Goal: Task Accomplishment & Management: Complete application form

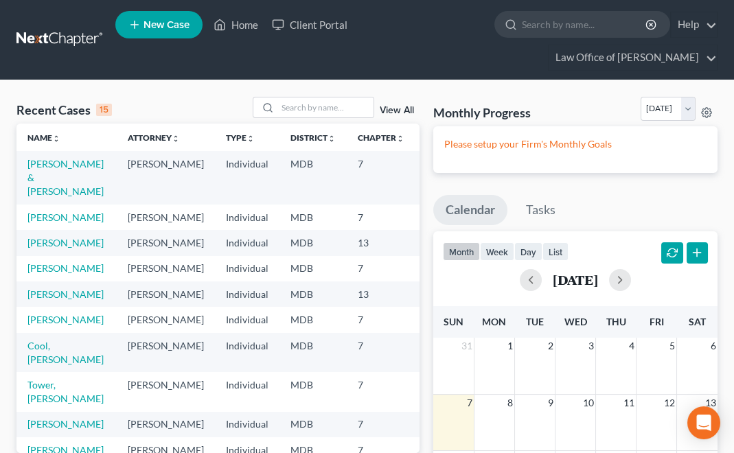
click at [161, 21] on span "New Case" at bounding box center [167, 25] width 46 height 10
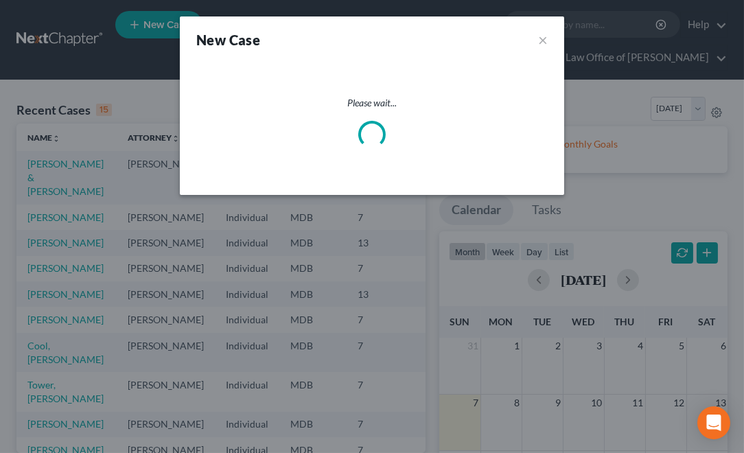
select select "38"
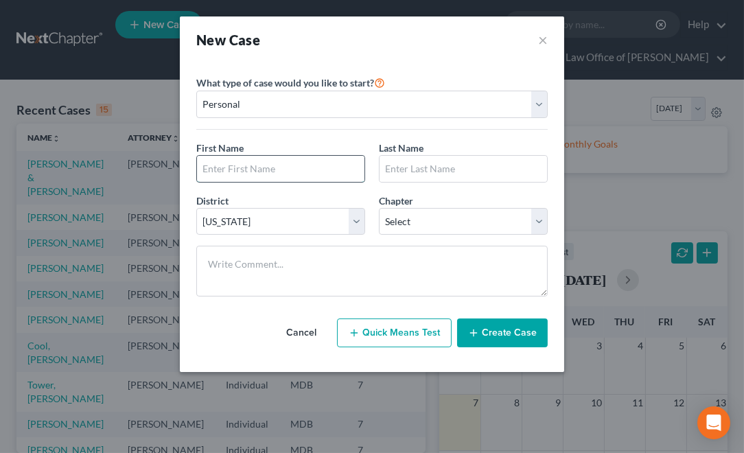
click at [284, 169] on input "text" at bounding box center [281, 169] width 168 height 26
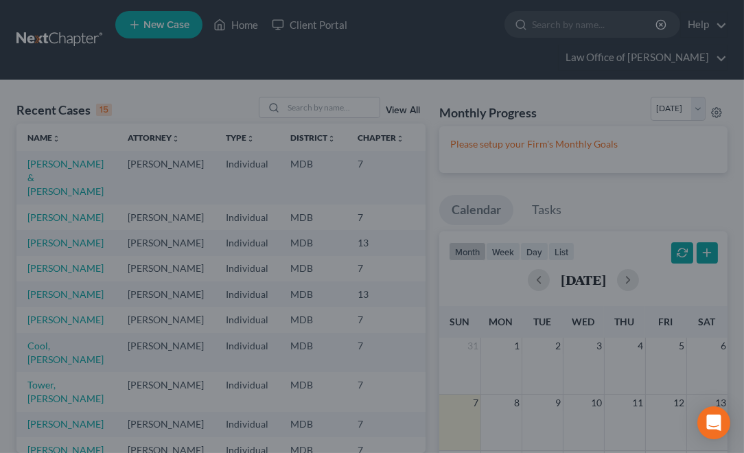
click at [122, 56] on div "New Case × Please select case type * Bankruptcy Bankruptcy What type of case wo…" at bounding box center [372, 226] width 744 height 453
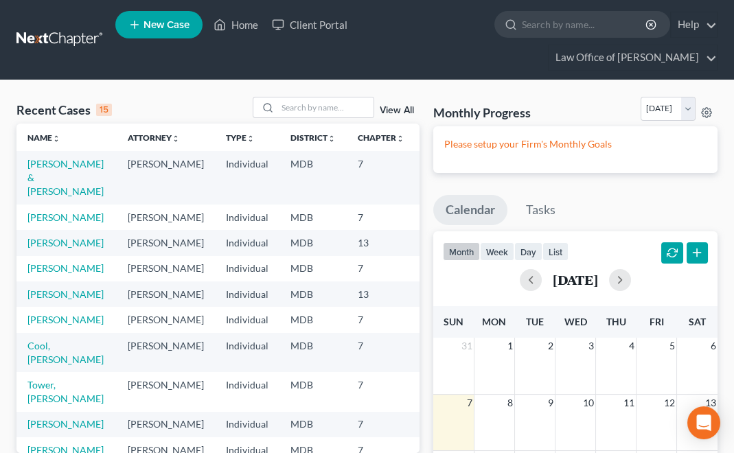
click at [161, 23] on span "New Case" at bounding box center [167, 25] width 46 height 10
select select "38"
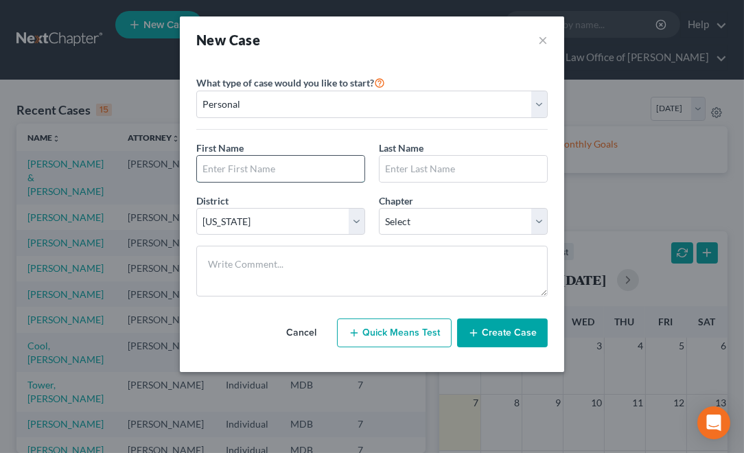
click at [231, 166] on input "text" at bounding box center [281, 169] width 168 height 26
type input "[PERSON_NAME]"
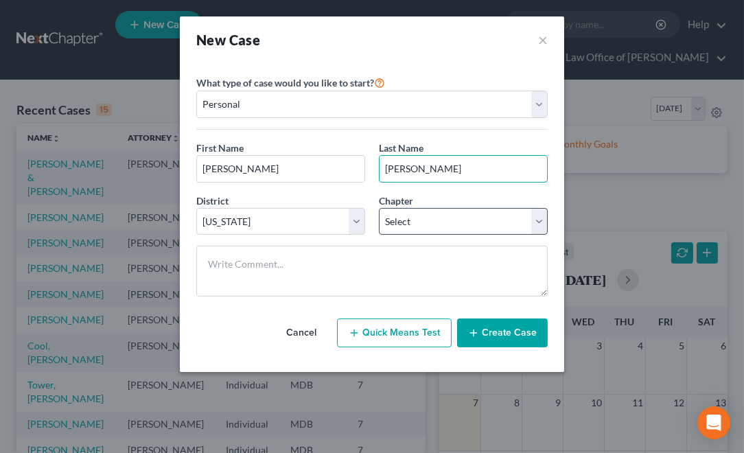
type input "[PERSON_NAME]"
click at [510, 217] on select "Select 7 11 12 13" at bounding box center [463, 221] width 169 height 27
select select "0"
click at [379, 208] on select "Select 7 11 12 13" at bounding box center [463, 221] width 169 height 27
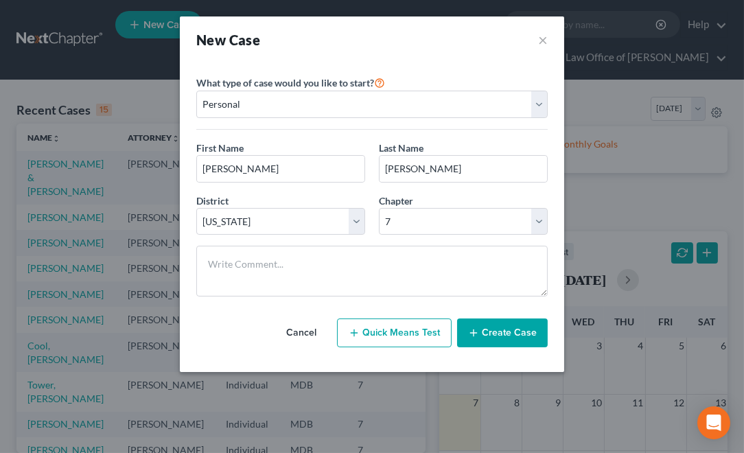
click at [496, 326] on button "Create Case" at bounding box center [502, 333] width 91 height 29
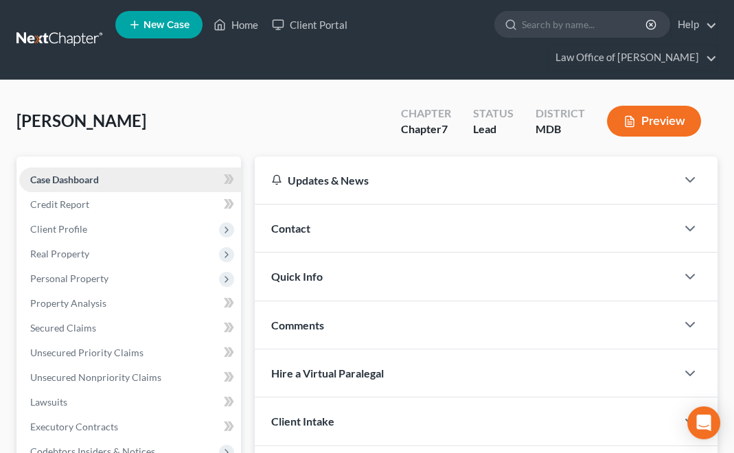
click at [65, 176] on span "Case Dashboard" at bounding box center [64, 180] width 69 height 12
click at [665, 112] on button "Preview" at bounding box center [654, 121] width 94 height 31
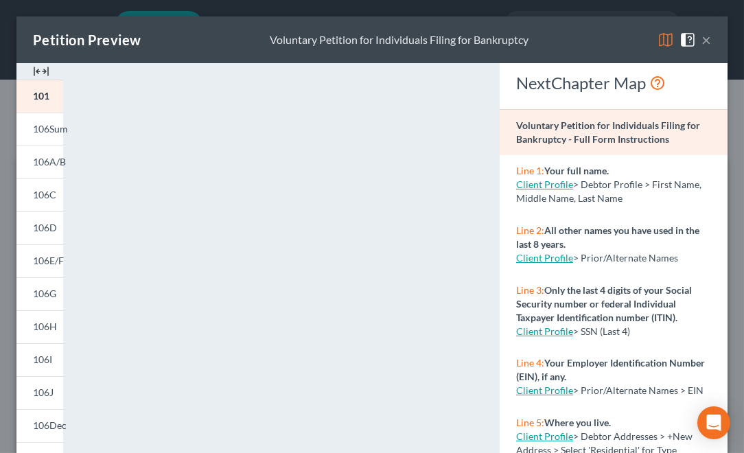
click at [702, 34] on button "×" at bounding box center [707, 40] width 10 height 16
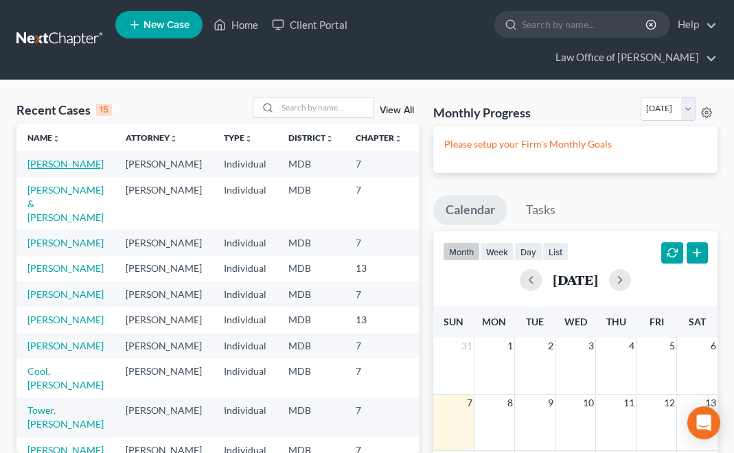
click at [41, 162] on link "[PERSON_NAME]" at bounding box center [65, 164] width 76 height 12
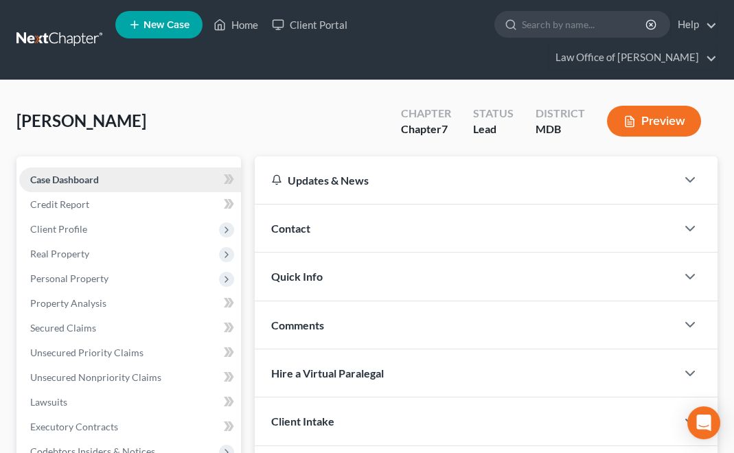
click at [79, 175] on span "Case Dashboard" at bounding box center [64, 180] width 69 height 12
click at [369, 180] on div "Updates & News" at bounding box center [465, 180] width 389 height 14
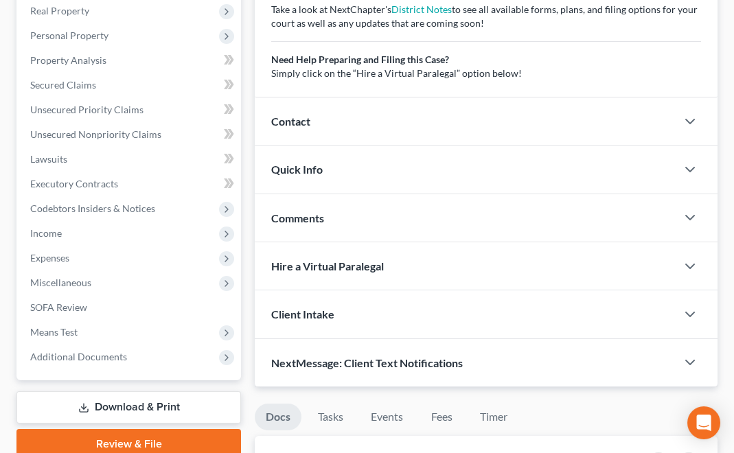
scroll to position [274, 0]
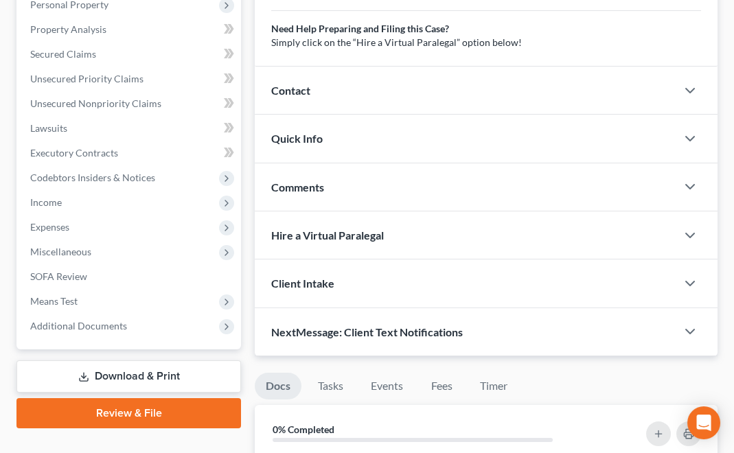
click at [357, 87] on div "Contact" at bounding box center [466, 90] width 422 height 47
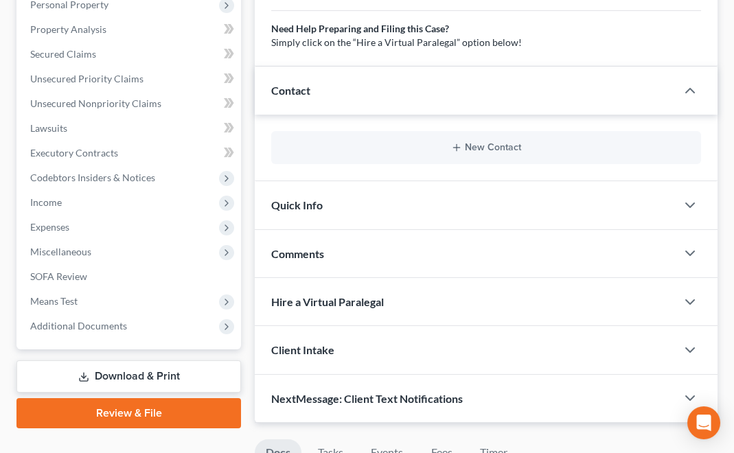
click at [367, 198] on div "Quick Info" at bounding box center [466, 204] width 422 height 47
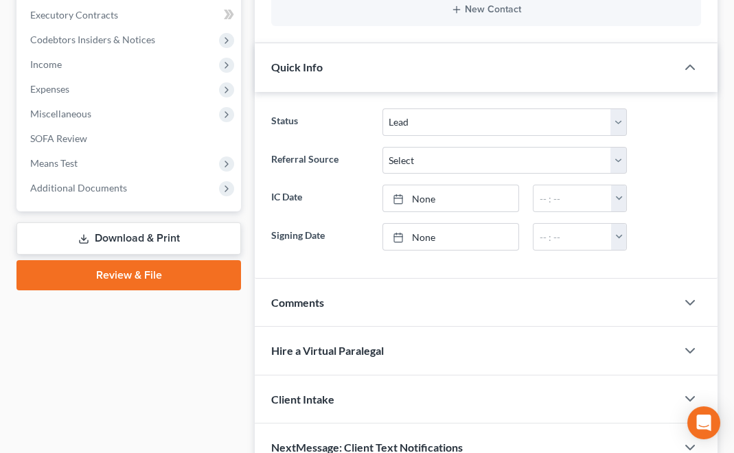
scroll to position [0, 0]
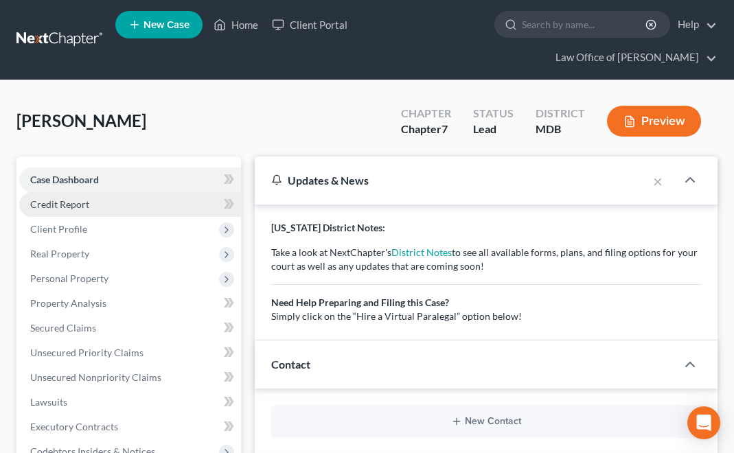
click at [63, 205] on span "Credit Report" at bounding box center [59, 204] width 59 height 12
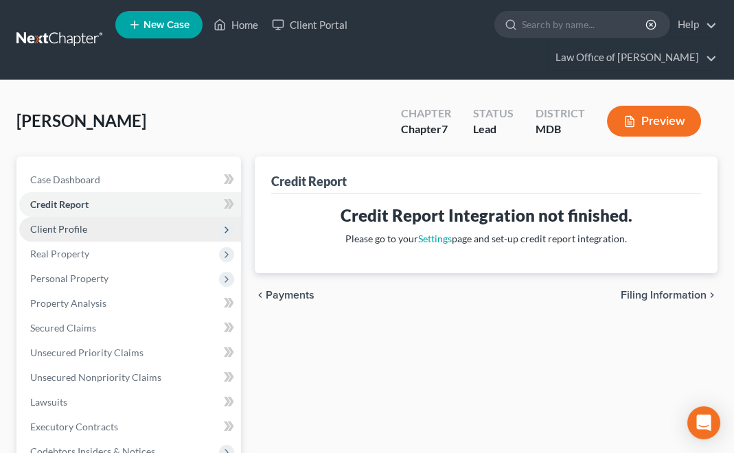
click at [62, 226] on span "Client Profile" at bounding box center [58, 229] width 57 height 12
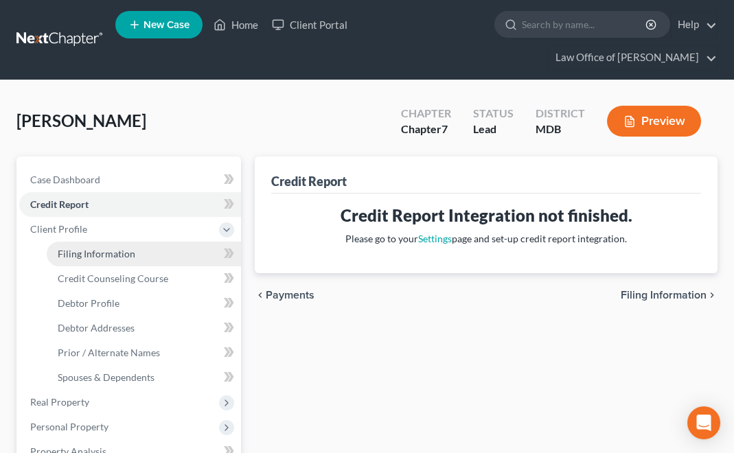
click at [84, 253] on span "Filing Information" at bounding box center [97, 254] width 78 height 12
select select "1"
select select "0"
select select "38"
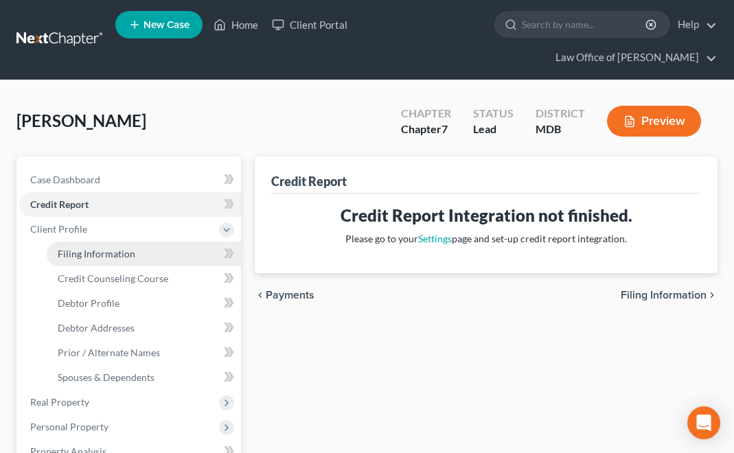
select select "21"
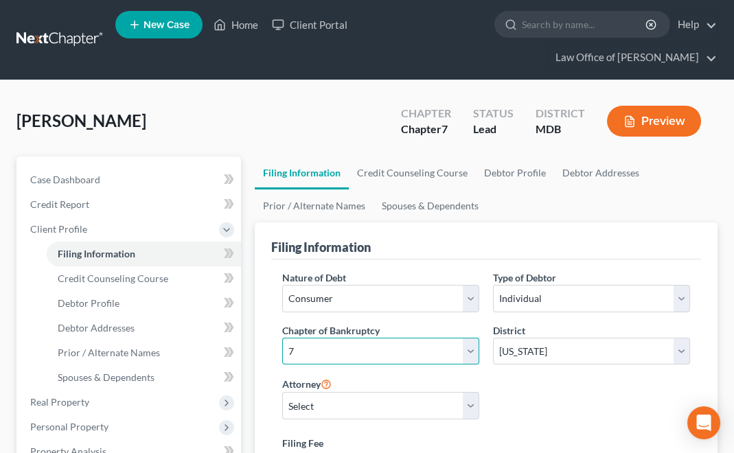
click at [466, 349] on select "Select 7 11 12 13" at bounding box center [380, 351] width 197 height 27
select select "3"
click at [282, 338] on select "Select 7 11 12 13" at bounding box center [380, 351] width 197 height 27
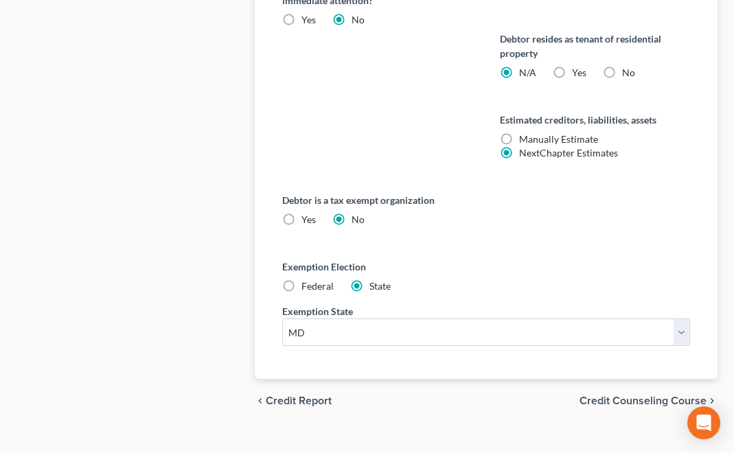
scroll to position [904, 0]
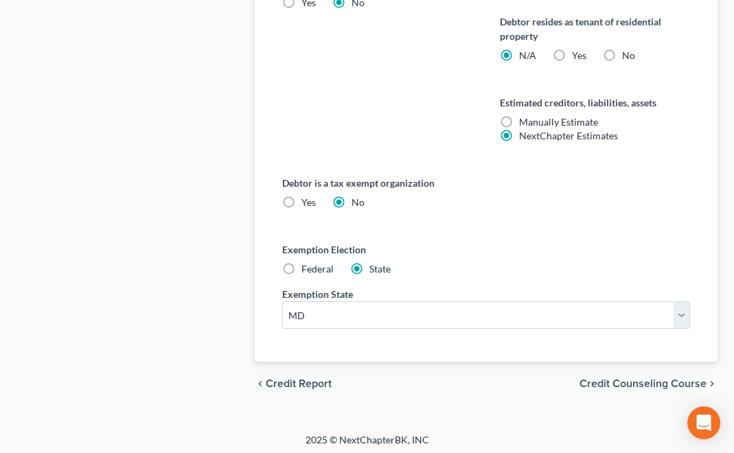
click at [644, 380] on span "Credit Counseling Course" at bounding box center [643, 383] width 127 height 11
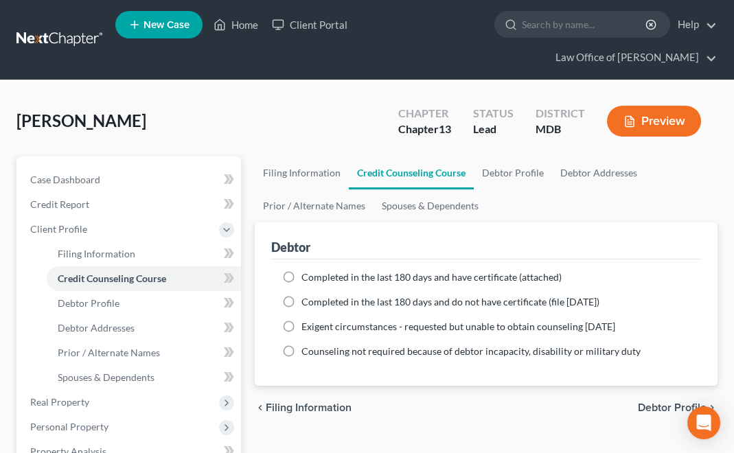
click at [301, 274] on label "Completed in the last 180 days and have certificate (attached)" at bounding box center [431, 278] width 260 height 14
click at [307, 274] on input "Completed in the last 180 days and have certificate (attached)" at bounding box center [311, 275] width 9 height 9
radio input "true"
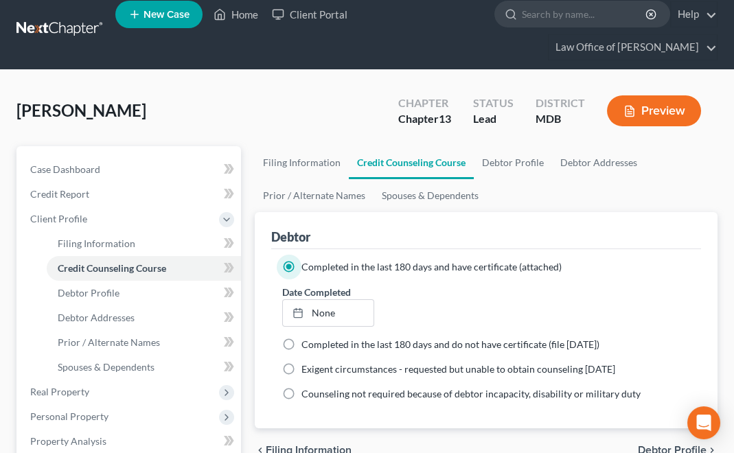
scroll to position [274, 0]
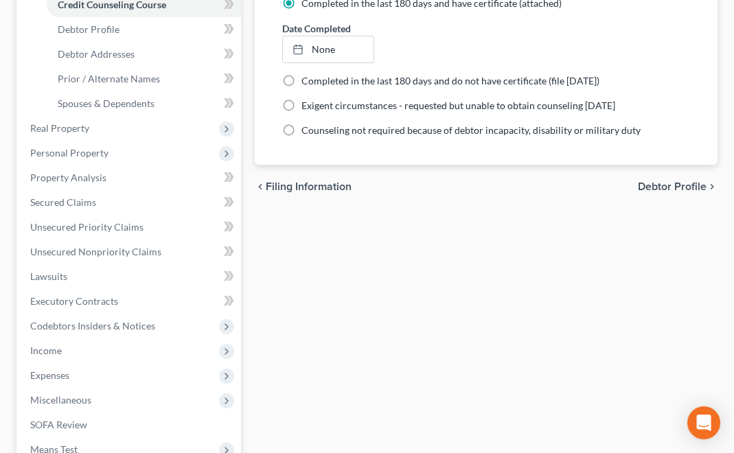
click at [301, 76] on label "Completed in the last 180 days and do not have certificate (file [DATE])" at bounding box center [450, 81] width 298 height 14
click at [307, 76] on input "Completed in the last 180 days and do not have certificate (file [DATE])" at bounding box center [311, 78] width 9 height 9
radio input "true"
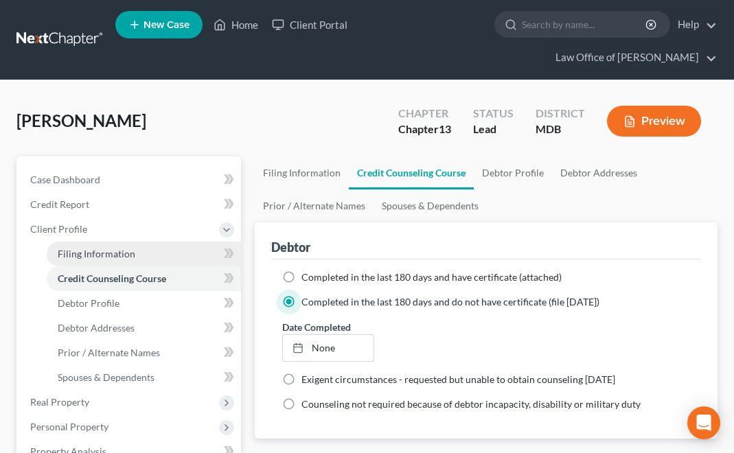
scroll to position [68, 0]
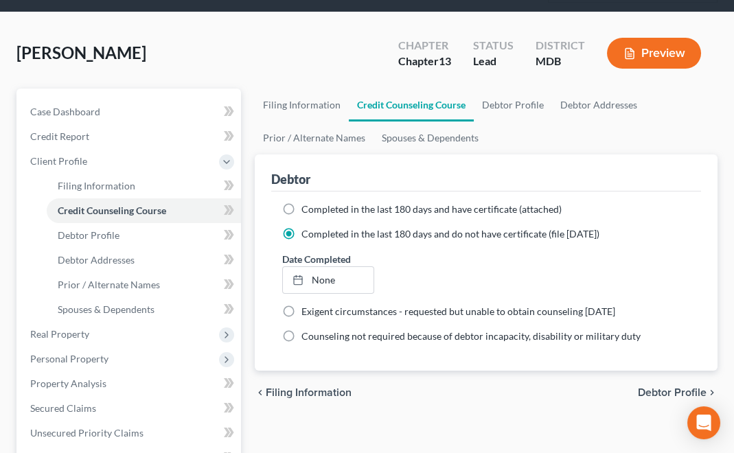
click at [301, 205] on label "Completed in the last 180 days and have certificate (attached)" at bounding box center [431, 210] width 260 height 14
click at [307, 205] on input "Completed in the last 180 days and have certificate (attached)" at bounding box center [311, 207] width 9 height 9
radio input "true"
radio input "false"
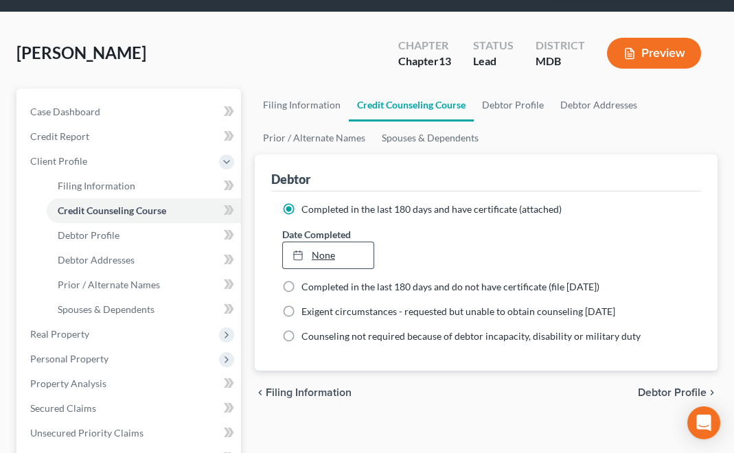
type input "[DATE]"
click at [328, 255] on link "[DATE]" at bounding box center [328, 255] width 91 height 26
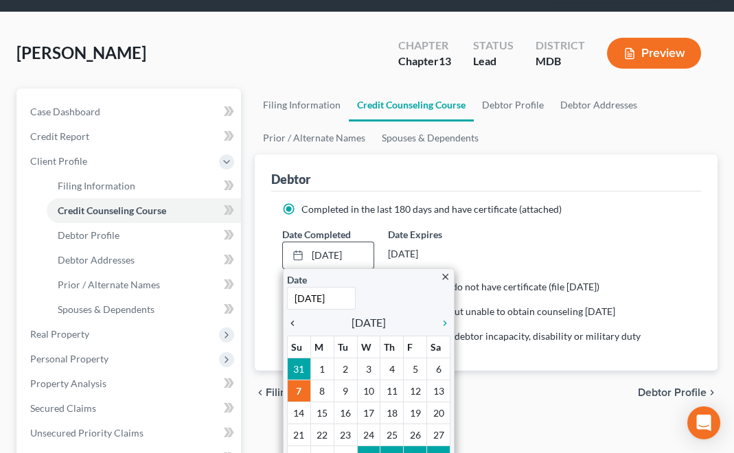
click at [295, 318] on icon "chevron_left" at bounding box center [296, 323] width 18 height 11
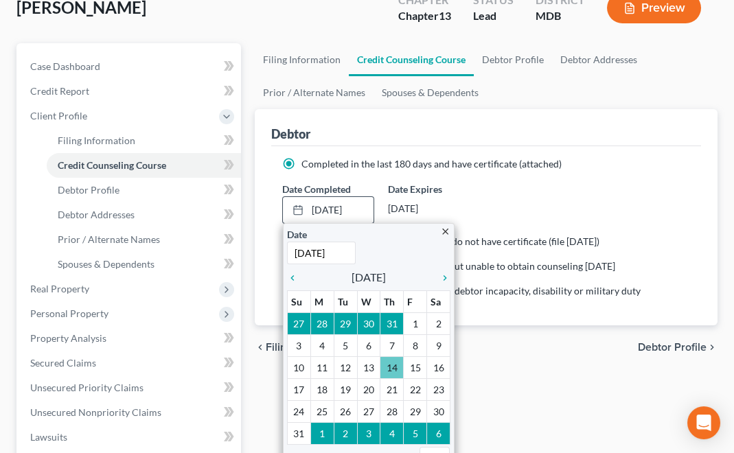
scroll to position [137, 0]
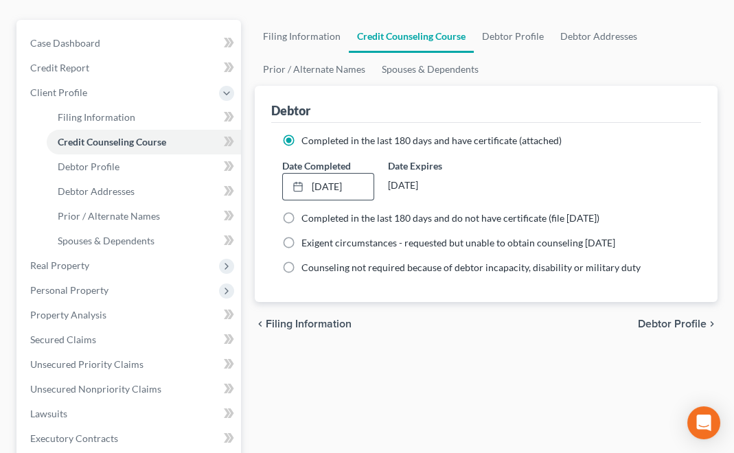
click at [658, 321] on span "Debtor Profile" at bounding box center [672, 324] width 69 height 11
select select "0"
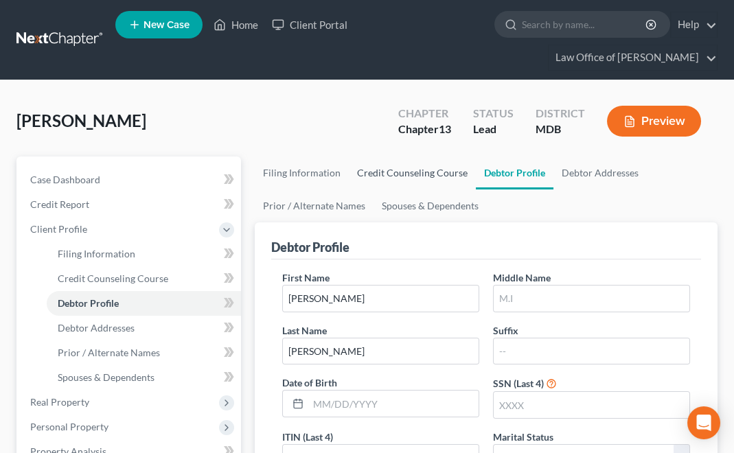
click at [406, 168] on link "Credit Counseling Course" at bounding box center [412, 173] width 127 height 33
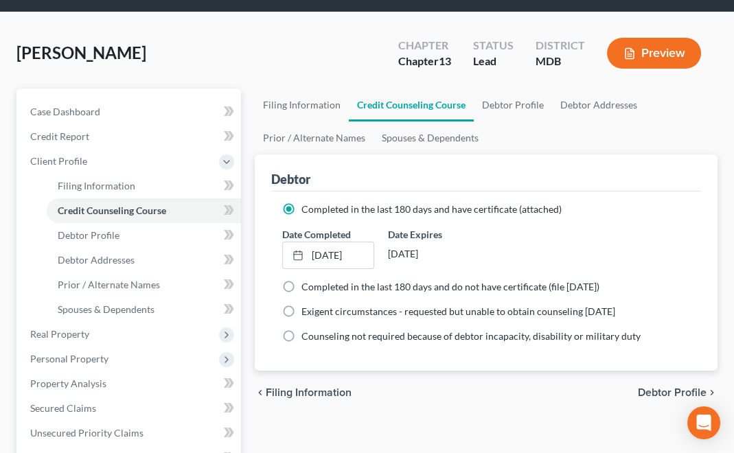
scroll to position [68, 0]
click at [92, 229] on span "Debtor Profile" at bounding box center [89, 235] width 62 height 12
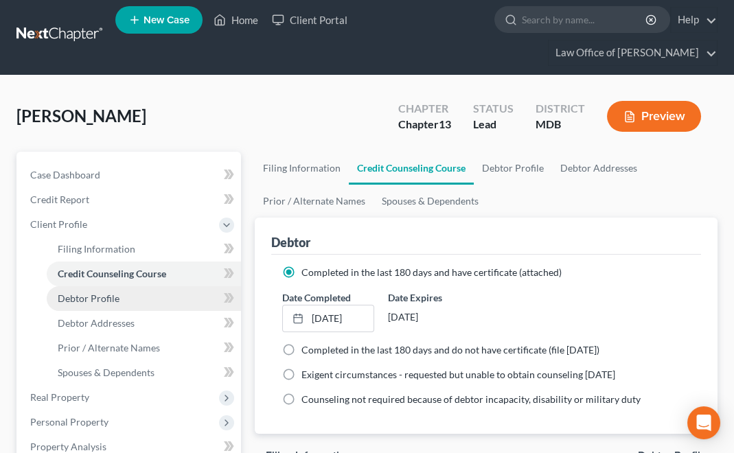
select select "0"
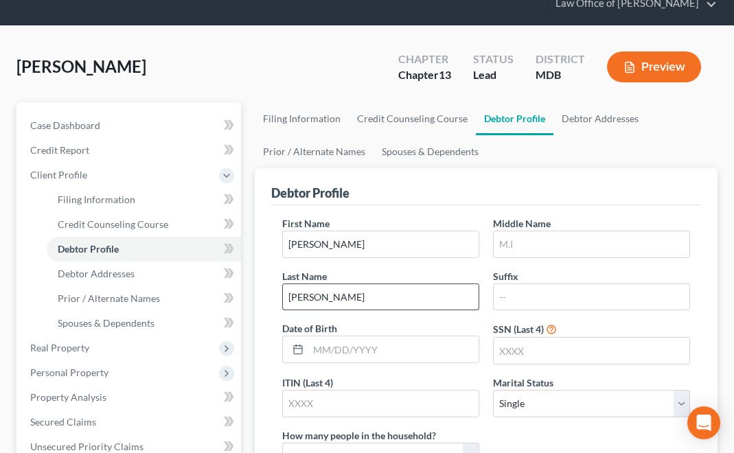
scroll to position [137, 0]
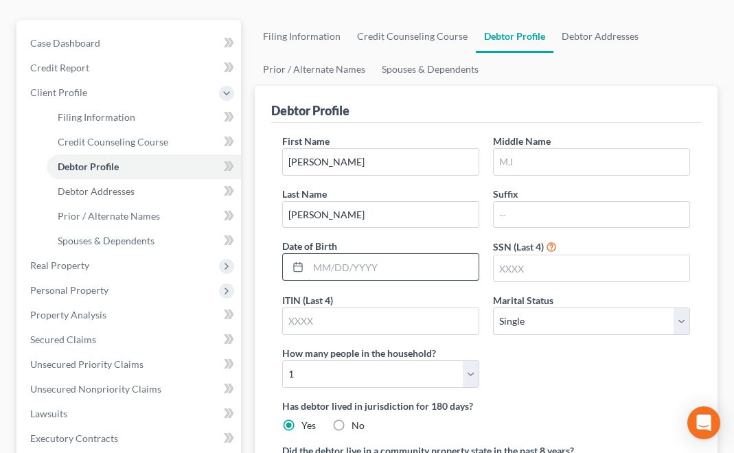
click at [316, 264] on input "text" at bounding box center [393, 267] width 170 height 26
click at [571, 257] on input "text" at bounding box center [592, 268] width 196 height 26
type input "5"
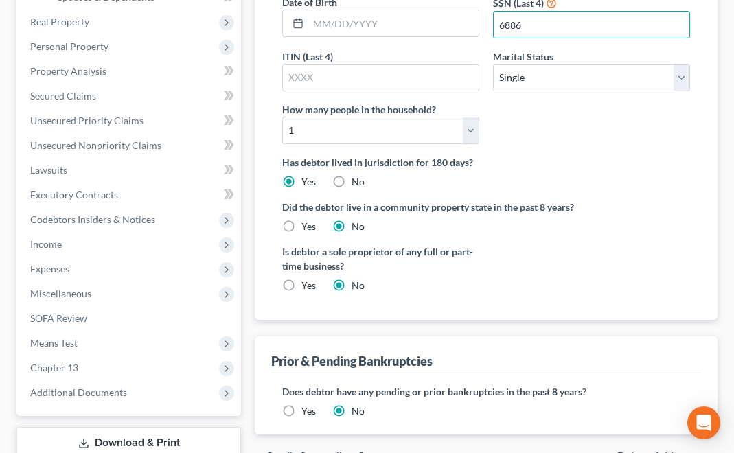
scroll to position [472, 0]
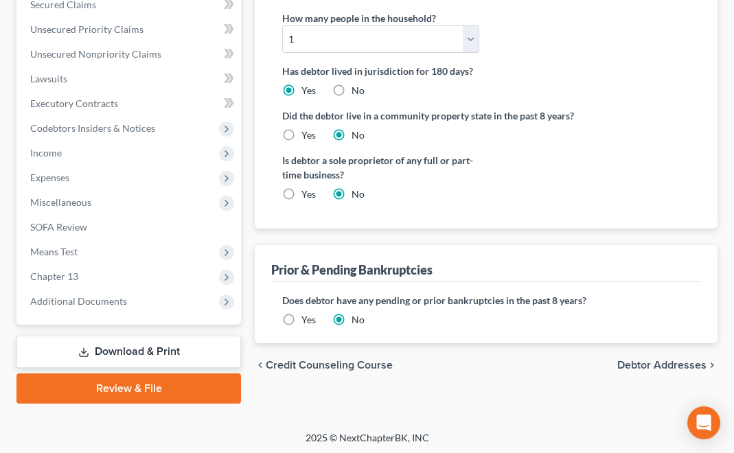
type input "6886"
click at [657, 360] on span "Debtor Addresses" at bounding box center [661, 365] width 89 height 11
select select "0"
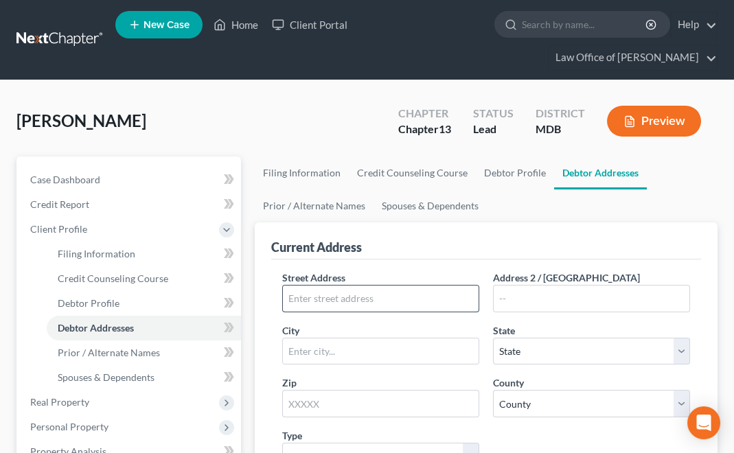
click at [301, 291] on input "text" at bounding box center [381, 299] width 196 height 26
type input "[STREET_ADDRESS]"
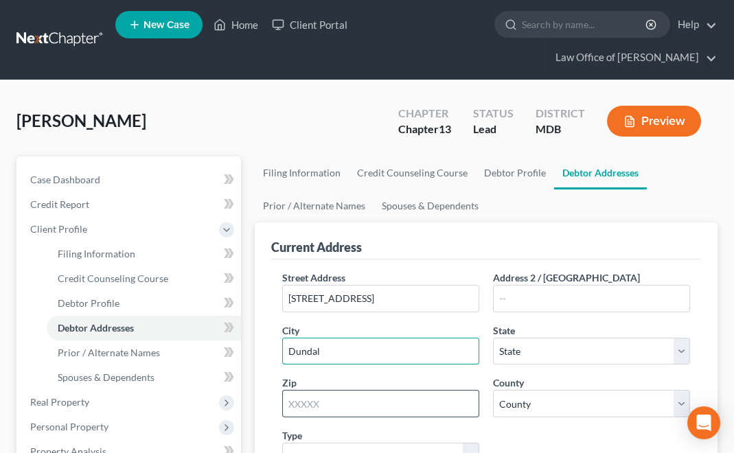
type input "Dundalk"
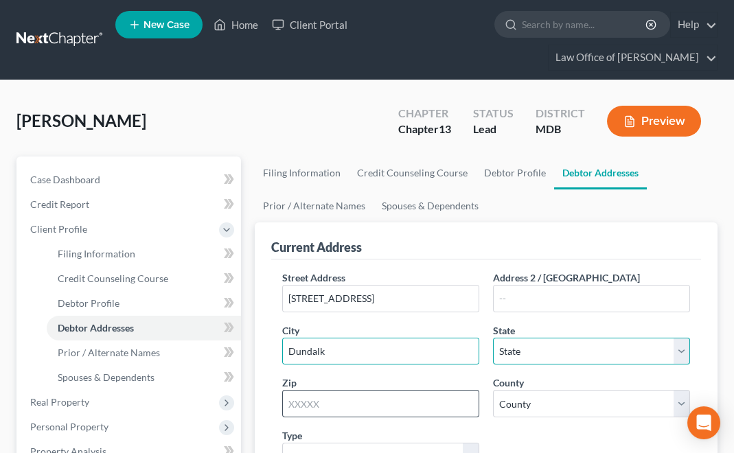
select select "21"
type input "21222"
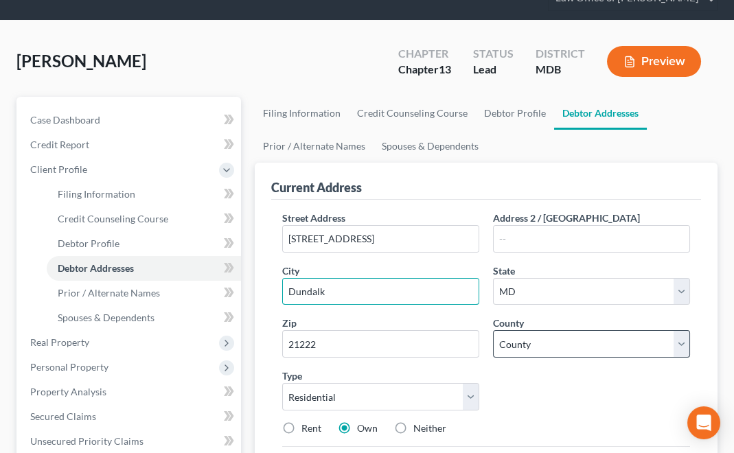
scroll to position [137, 0]
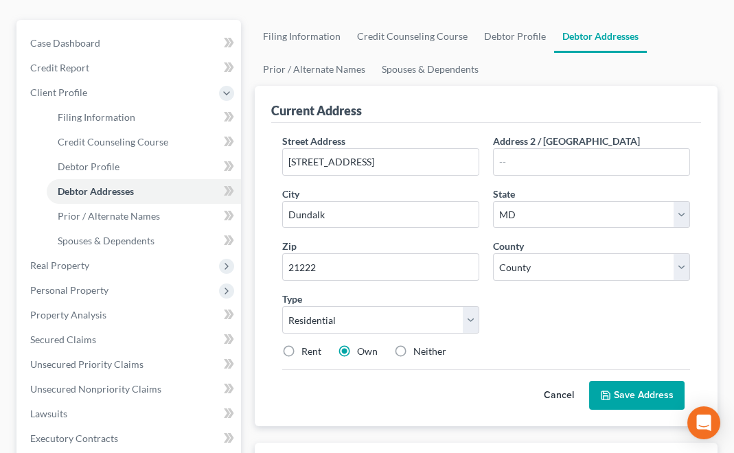
click at [622, 385] on button "Save Address" at bounding box center [636, 395] width 95 height 29
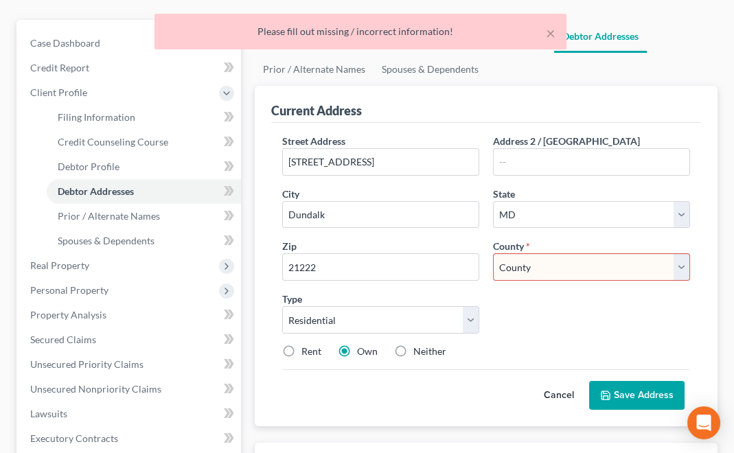
click at [572, 267] on select "County [GEOGRAPHIC_DATA] [GEOGRAPHIC_DATA] [GEOGRAPHIC_DATA] [GEOGRAPHIC_DATA] …" at bounding box center [591, 266] width 197 height 27
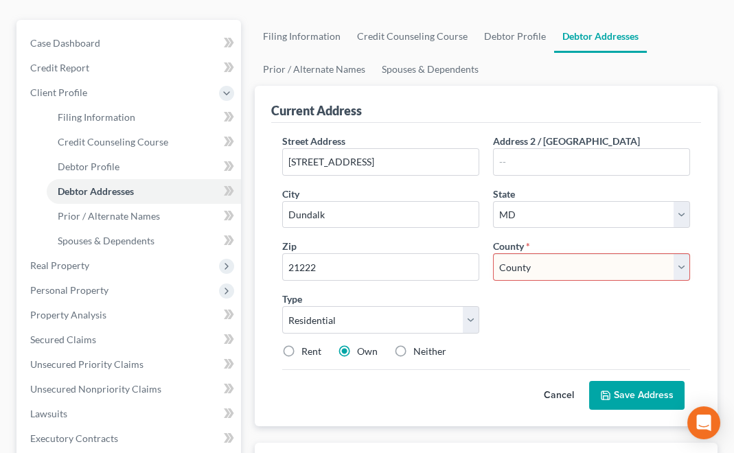
select select "2"
click at [493, 253] on select "County [GEOGRAPHIC_DATA] [GEOGRAPHIC_DATA] [GEOGRAPHIC_DATA] [GEOGRAPHIC_DATA] …" at bounding box center [591, 266] width 197 height 27
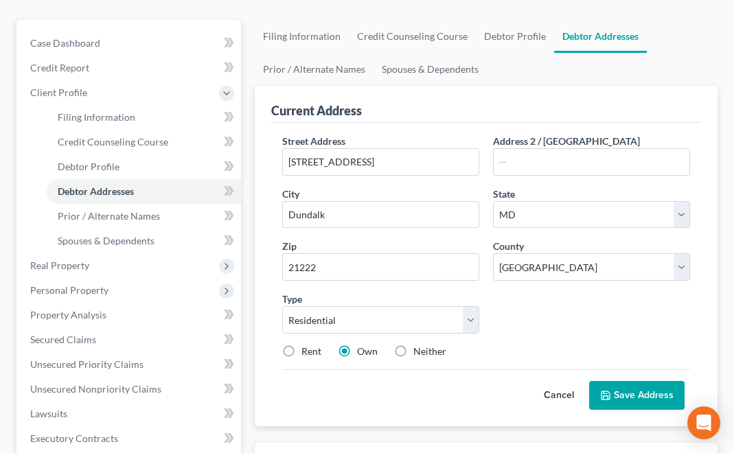
click at [634, 389] on button "Save Address" at bounding box center [636, 395] width 95 height 29
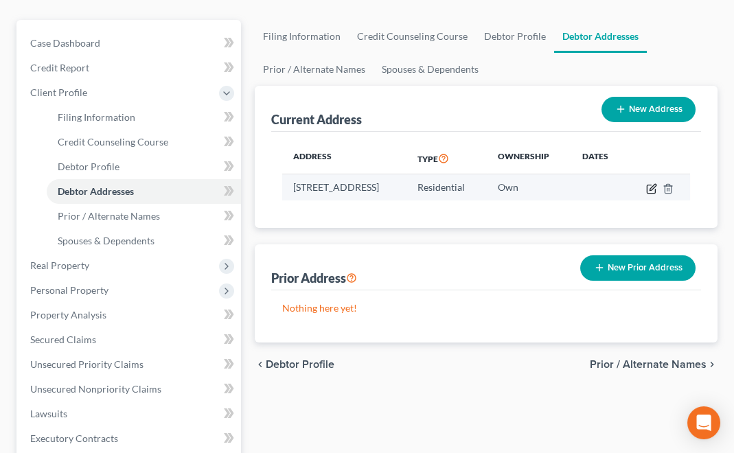
click at [657, 185] on icon "button" at bounding box center [651, 188] width 11 height 11
select select "21"
select select "2"
select select "0"
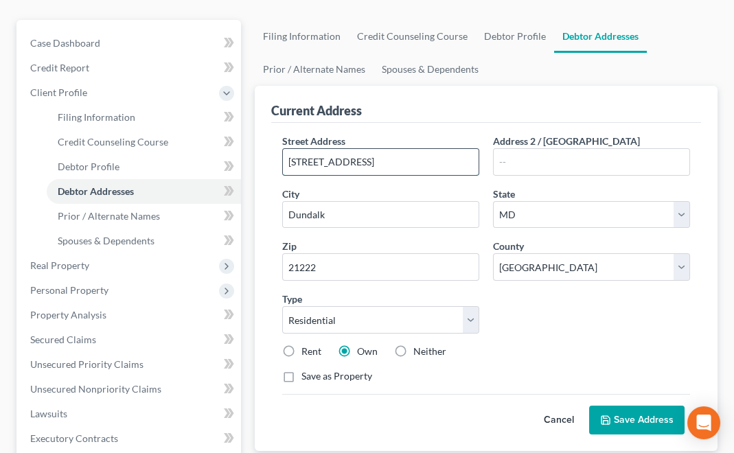
click at [387, 156] on input "[STREET_ADDRESS]" at bounding box center [381, 162] width 196 height 26
type input "[STREET_ADDRESS]"
click at [625, 410] on button "Save Address" at bounding box center [636, 420] width 95 height 29
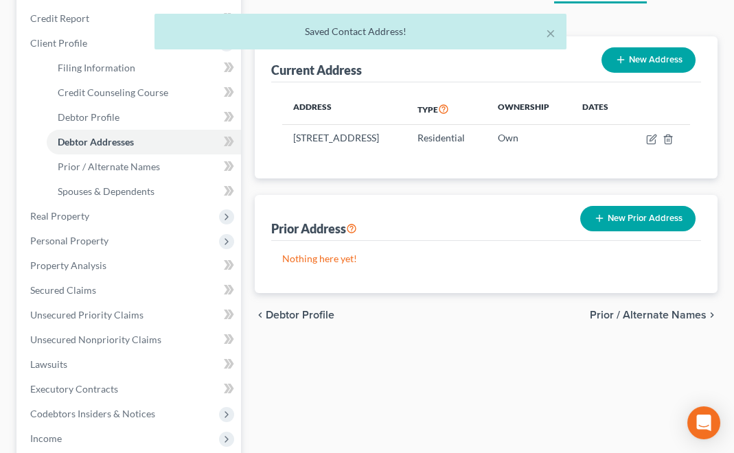
scroll to position [274, 0]
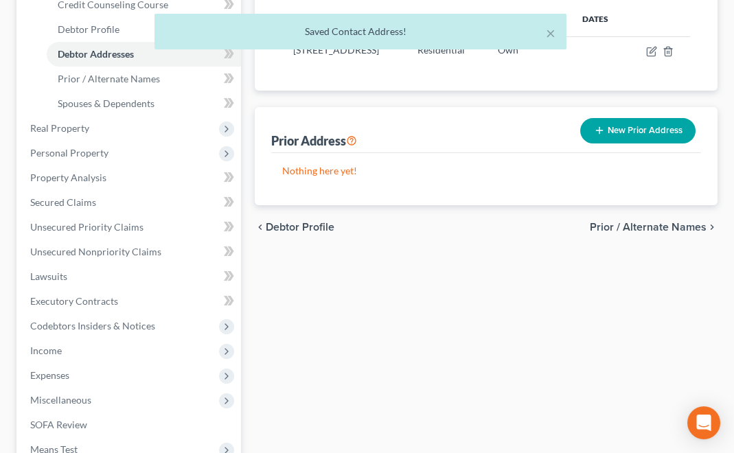
click at [656, 233] on span "Prior / Alternate Names" at bounding box center [648, 227] width 117 height 11
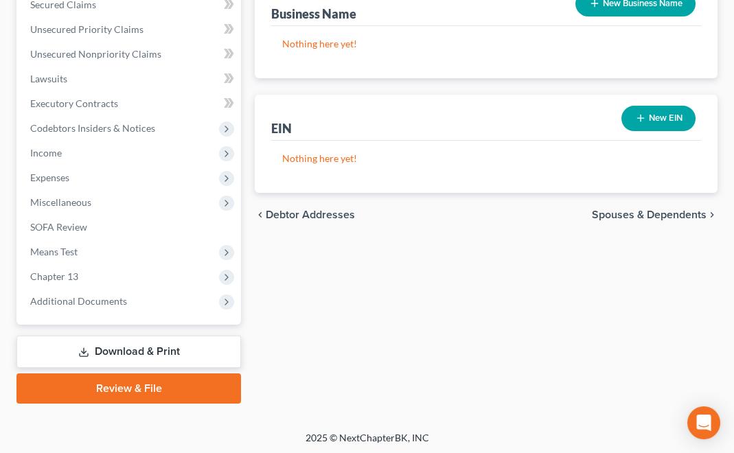
click at [635, 209] on span "Spouses & Dependents" at bounding box center [649, 214] width 115 height 11
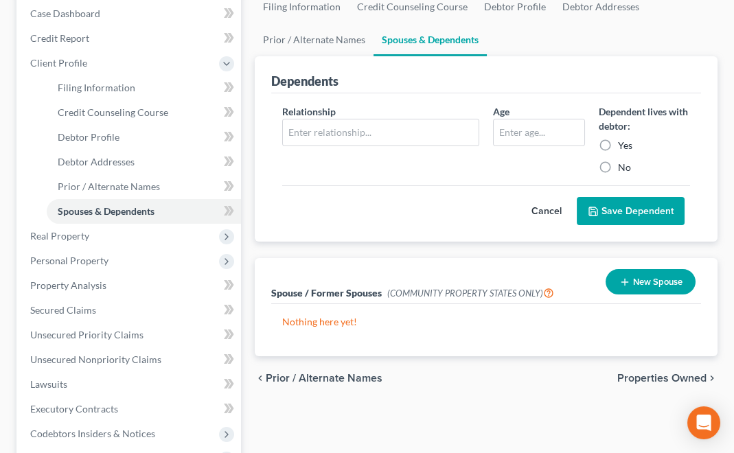
scroll to position [206, 0]
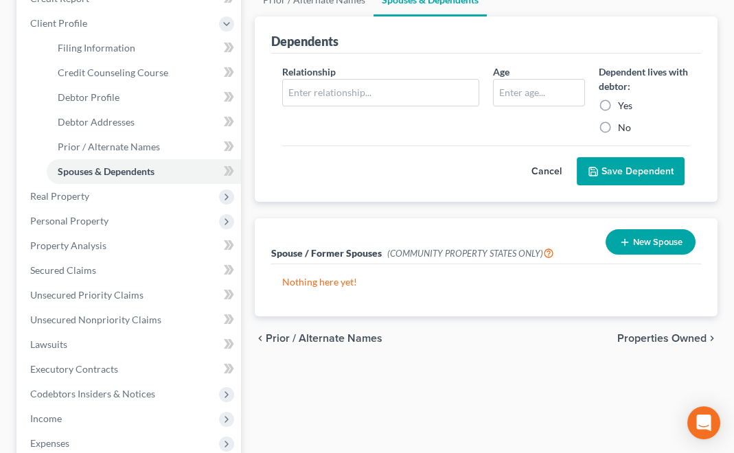
click at [641, 333] on span "Properties Owned" at bounding box center [661, 338] width 89 height 11
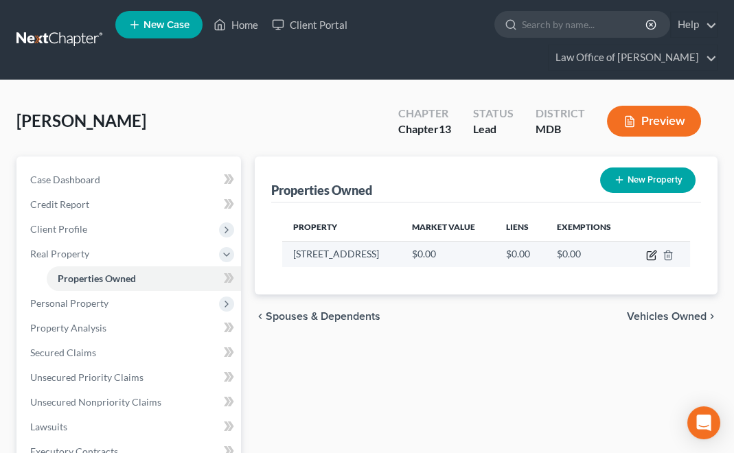
click at [652, 255] on icon "button" at bounding box center [653, 254] width 6 height 6
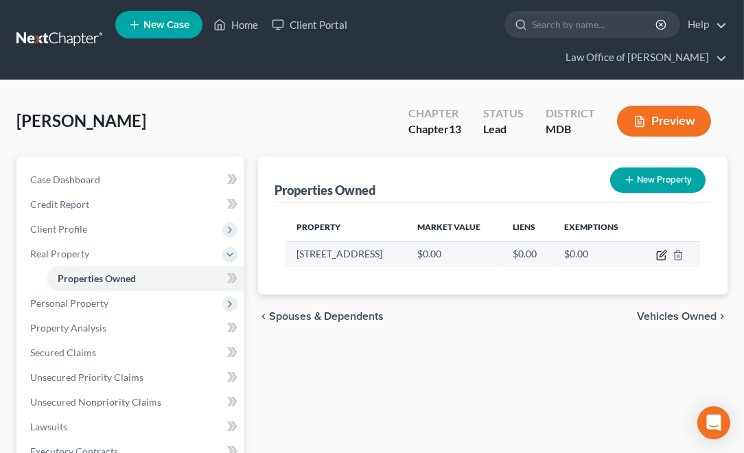
select select "21"
select select "2"
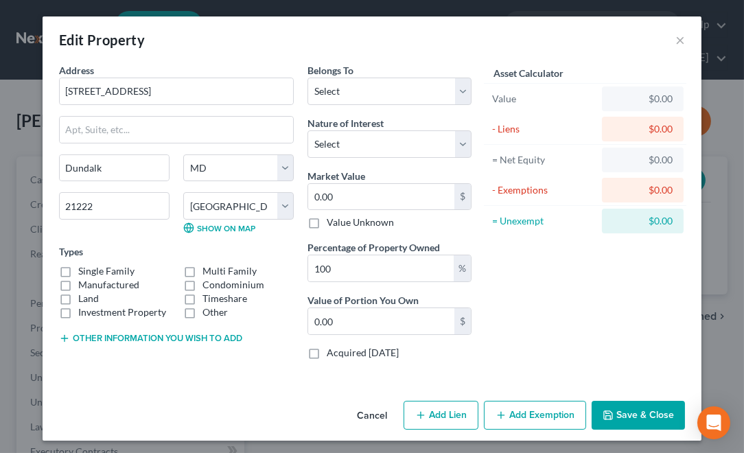
click at [78, 278] on label "Manufactured" at bounding box center [108, 285] width 61 height 14
click at [84, 278] on input "Manufactured" at bounding box center [88, 282] width 9 height 9
checkbox input "true"
click at [78, 266] on label "Single Family" at bounding box center [106, 271] width 56 height 14
click at [84, 266] on input "Single Family" at bounding box center [88, 268] width 9 height 9
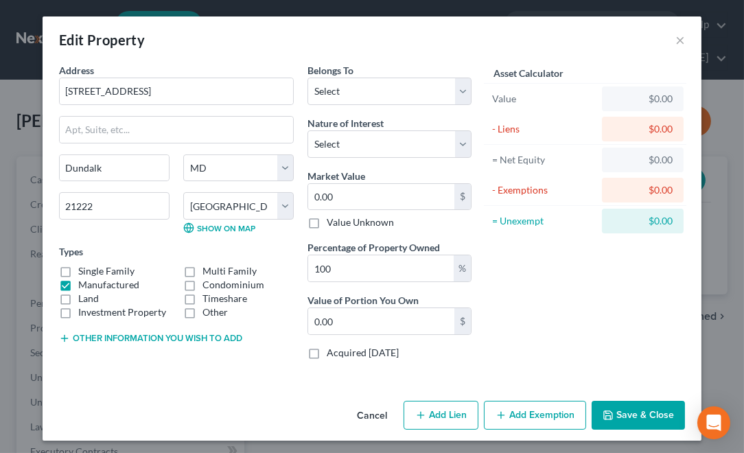
checkbox input "true"
click at [78, 286] on label "Manufactured" at bounding box center [108, 285] width 61 height 14
click at [84, 286] on input "Manufactured" at bounding box center [88, 282] width 9 height 9
checkbox input "false"
click at [459, 87] on select "Select Debtor 1 Only Debtor 2 Only Debtor 1 And Debtor 2 Only At Least One Of T…" at bounding box center [390, 91] width 164 height 27
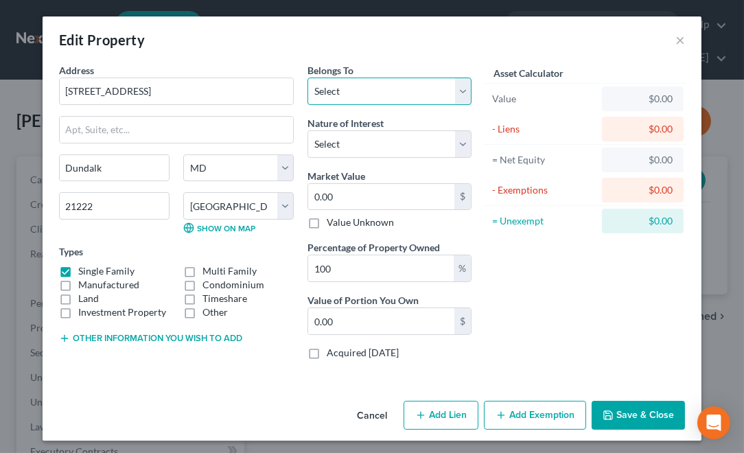
select select "0"
click at [308, 78] on select "Select Debtor 1 Only Debtor 2 Only Debtor 1 And Debtor 2 Only At Least One Of T…" at bounding box center [390, 91] width 164 height 27
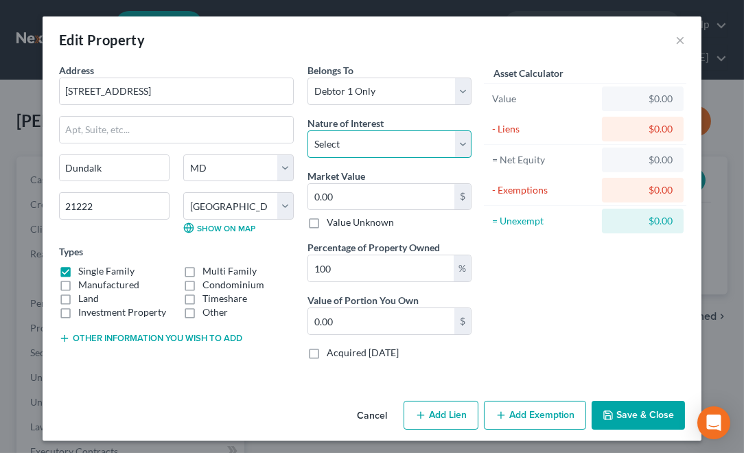
click at [461, 144] on select "Select Fee Simple Joint Tenant Life Estate Equitable Interest Future Interest T…" at bounding box center [390, 143] width 164 height 27
select select "0"
click at [308, 130] on select "Select Fee Simple Joint Tenant Life Estate Equitable Interest Future Interest T…" at bounding box center [390, 143] width 164 height 27
